Goal: Information Seeking & Learning: Learn about a topic

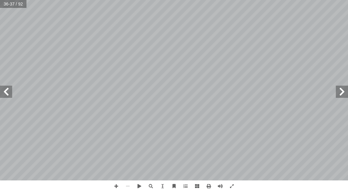
click at [341, 93] on span at bounding box center [342, 92] width 12 height 12
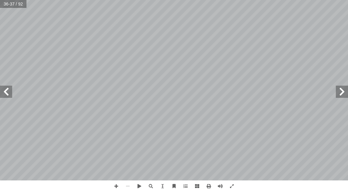
click at [341, 93] on span at bounding box center [342, 92] width 12 height 12
click at [341, 89] on span at bounding box center [342, 92] width 12 height 12
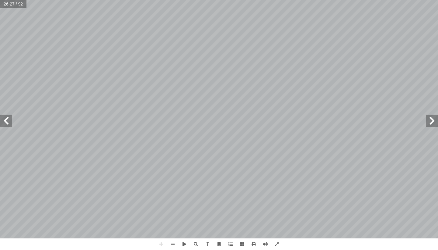
click at [348, 124] on span at bounding box center [432, 120] width 12 height 12
click at [333, 191] on div "٢٠ ٢ ِ ة َ غ ِ م ْ د ٔ ��ا ُ يف ِ ز َ ن َ ف ِ از ّ الن َ و ُ ه ُ ه َ د ْ ح َ و …" at bounding box center [219, 125] width 438 height 250
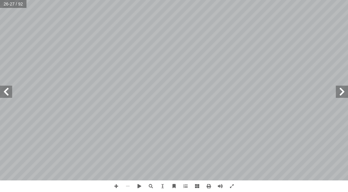
click at [345, 97] on span at bounding box center [342, 92] width 12 height 12
click at [175, 55] on html "الصفحة الرئيسية الصف الأول الصف الثاني الصف الثالث الصف الرابع الصف الخامس الصف…" at bounding box center [174, 27] width 348 height 55
click at [241, 0] on html "الصفحة الرئيسية الصف الأول الصف الثاني الصف الثالث الصف الرابع الصف الخامس الصف…" at bounding box center [174, 27] width 348 height 55
